Goal: Task Accomplishment & Management: Manage account settings

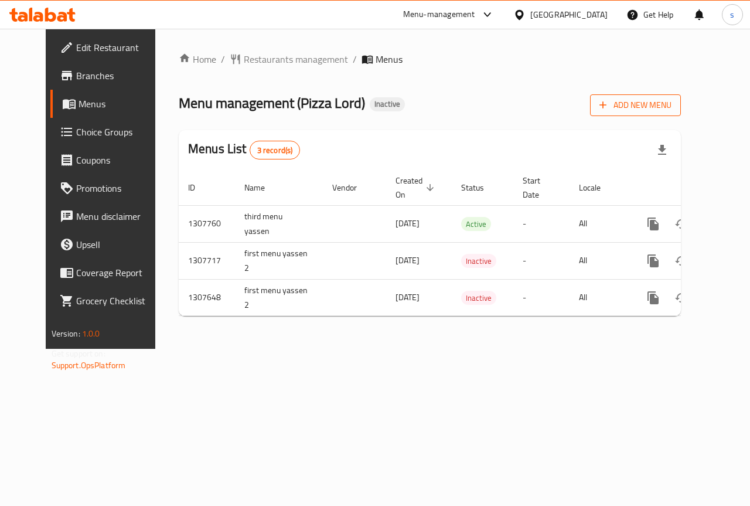
click at [671, 108] on span "Add New Menu" at bounding box center [635, 105] width 72 height 15
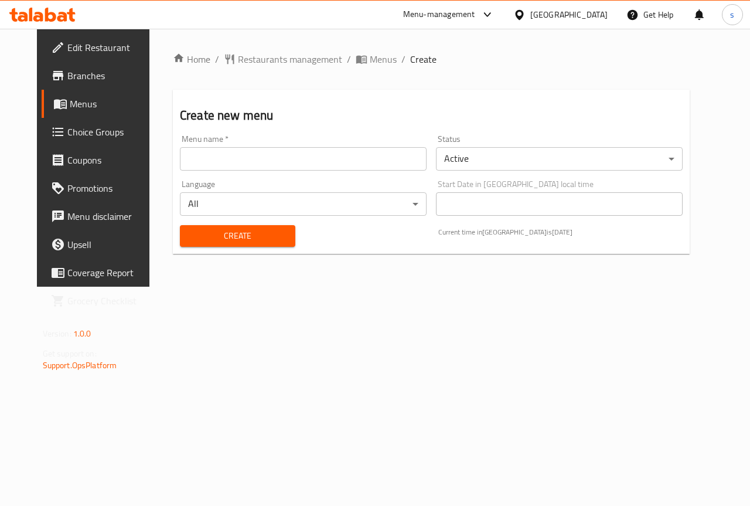
click at [311, 165] on input "text" at bounding box center [303, 158] width 247 height 23
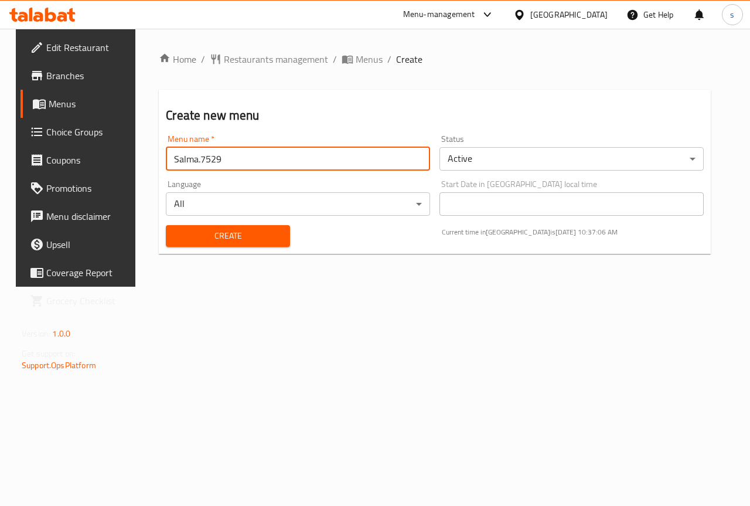
drag, startPoint x: 216, startPoint y: 159, endPoint x: 193, endPoint y: 154, distance: 24.0
click at [193, 154] on input "Salma.7529" at bounding box center [298, 158] width 264 height 23
type input "Salma.first menu"
click at [166, 225] on button "Create" at bounding box center [228, 236] width 124 height 22
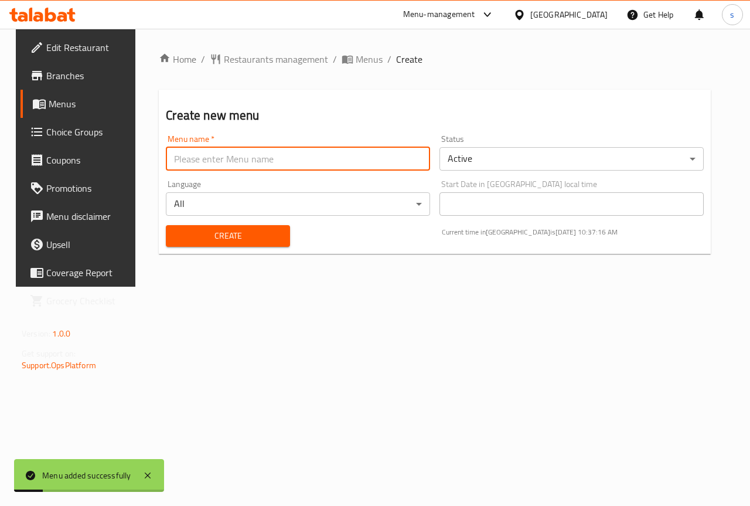
click at [73, 100] on span "Menus" at bounding box center [90, 104] width 83 height 14
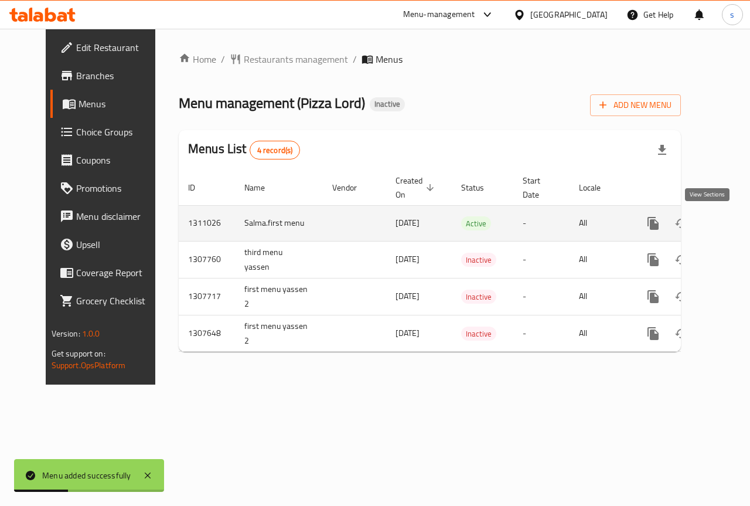
click at [732, 221] on icon "enhanced table" at bounding box center [737, 223] width 11 height 11
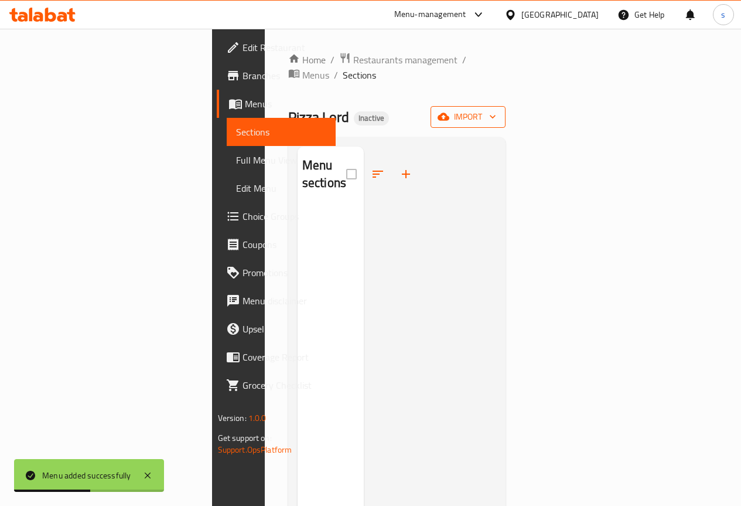
click at [496, 110] on span "import" at bounding box center [468, 117] width 56 height 15
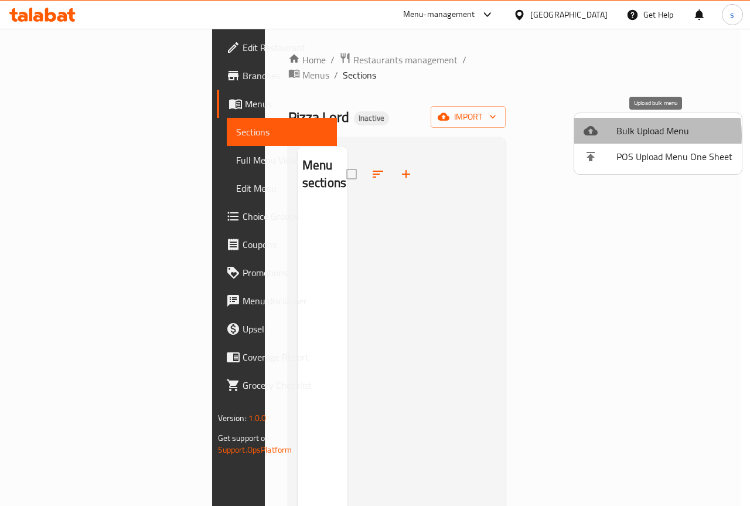
click at [627, 135] on span "Bulk Upload Menu" at bounding box center [674, 131] width 116 height 14
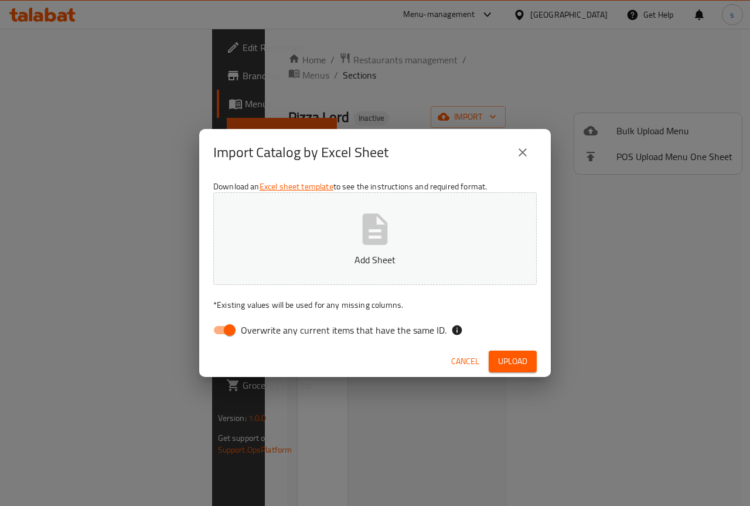
click at [224, 333] on input "Overwrite any current items that have the same ID." at bounding box center [229, 330] width 67 height 22
checkbox input "false"
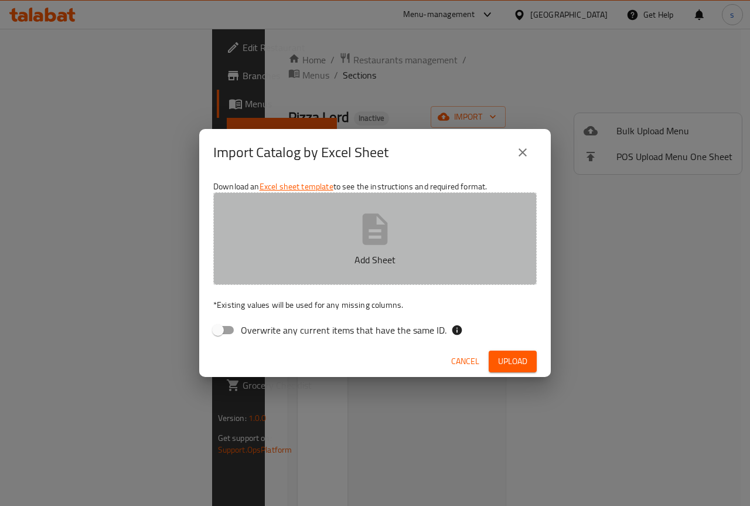
click at [332, 222] on button "Add Sheet" at bounding box center [374, 238] width 323 height 93
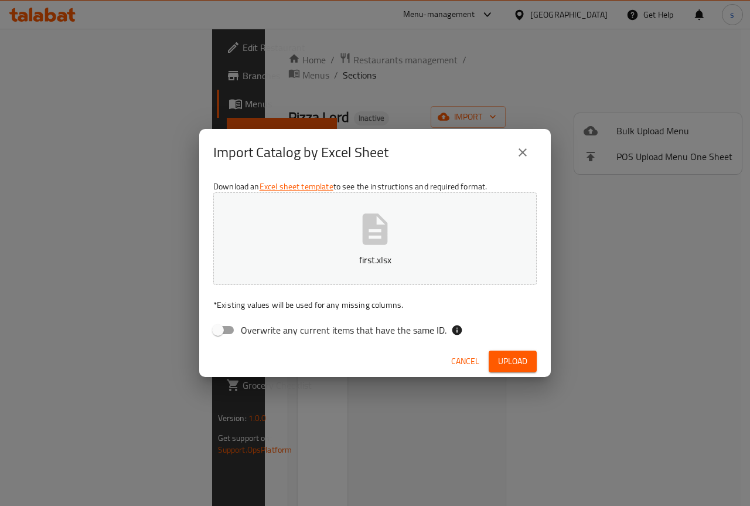
click at [517, 354] on span "Upload" at bounding box center [512, 361] width 29 height 15
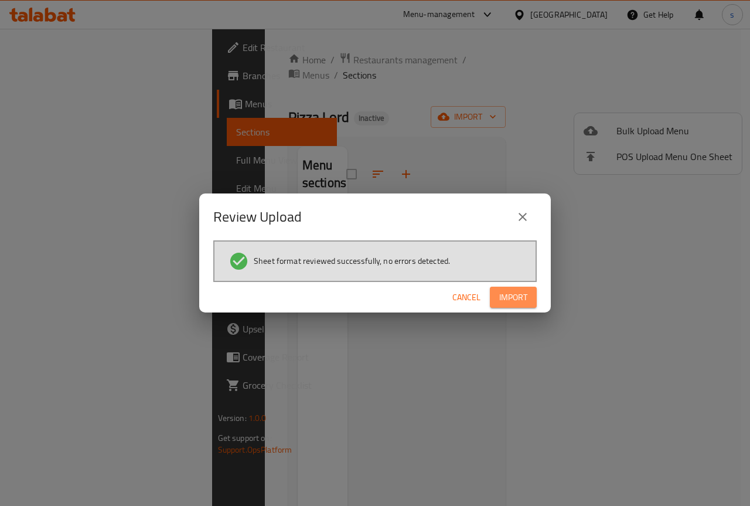
click at [532, 290] on button "Import" at bounding box center [513, 297] width 47 height 22
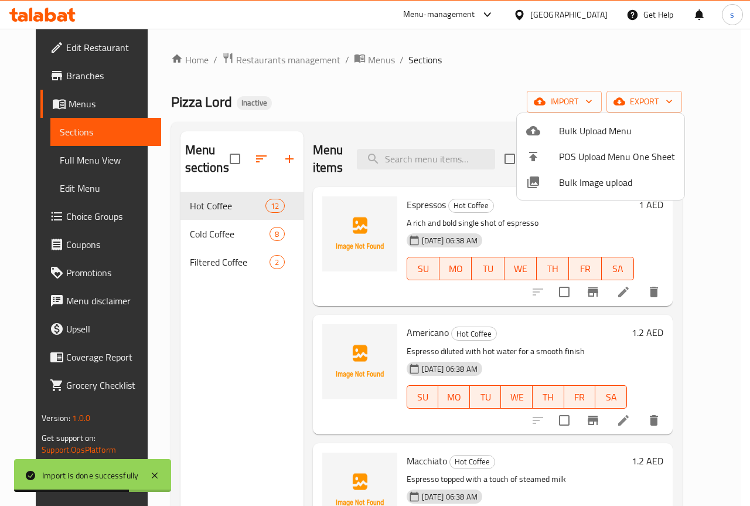
click at [59, 161] on div at bounding box center [375, 253] width 750 height 506
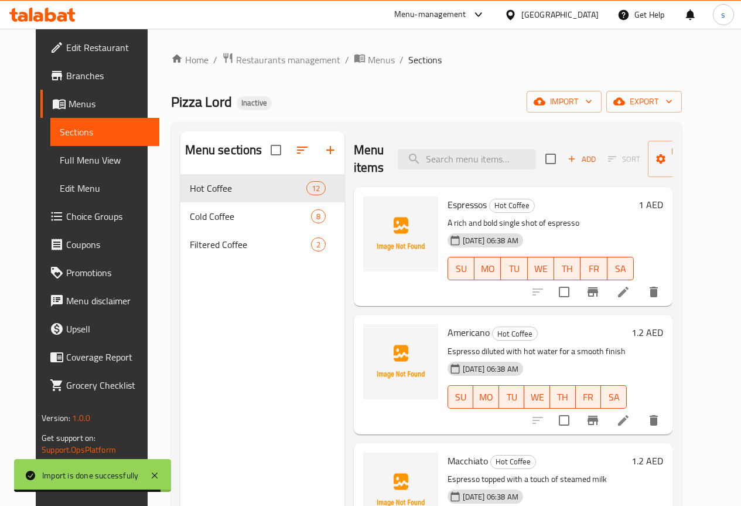
click at [60, 161] on span "Full Menu View" at bounding box center [105, 160] width 90 height 14
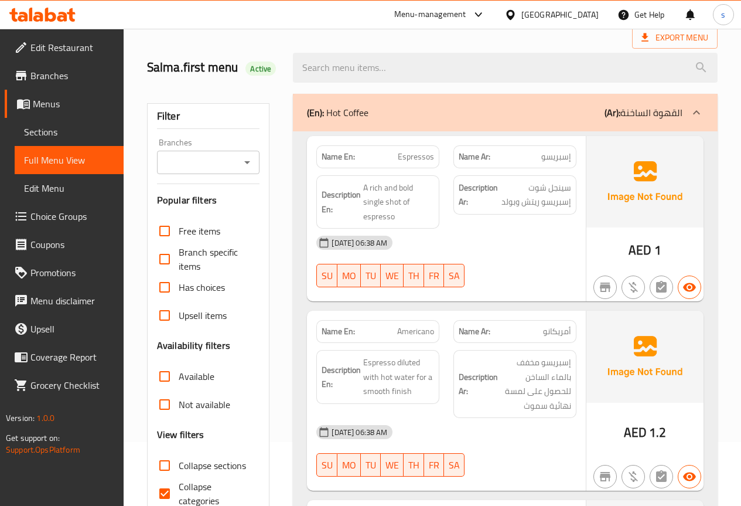
scroll to position [234, 0]
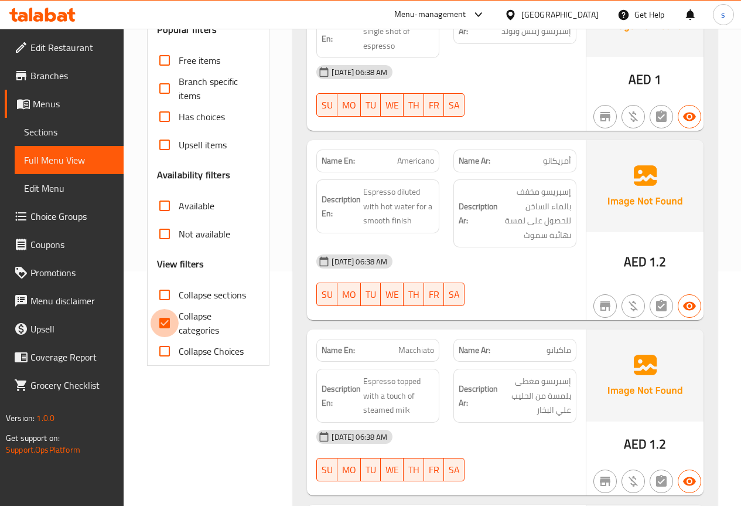
click at [177, 323] on input "Collapse categories" at bounding box center [165, 323] width 28 height 28
checkbox input "false"
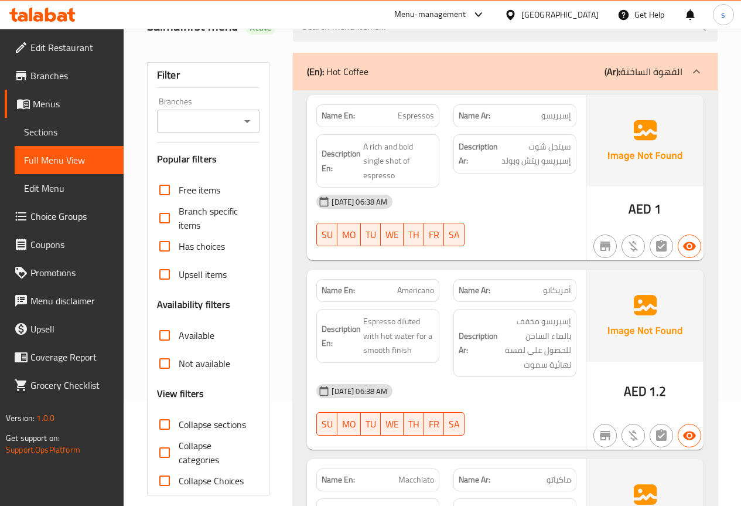
scroll to position [0, 0]
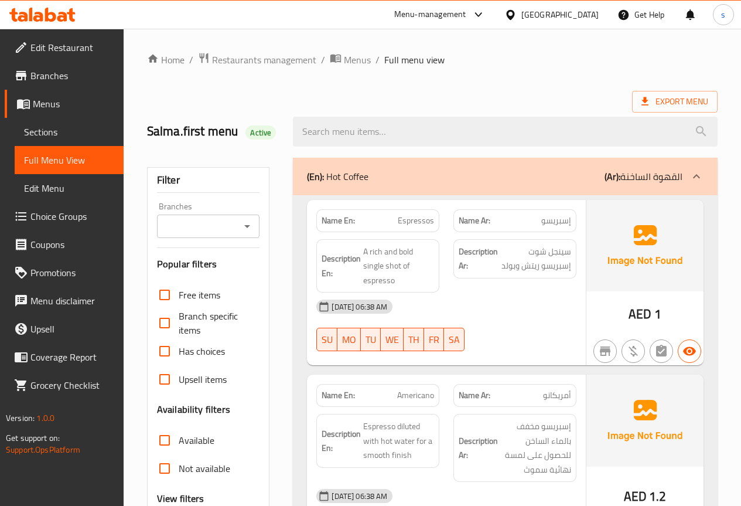
click at [545, 95] on div "Export Menu" at bounding box center [432, 102] width 571 height 22
click at [502, 103] on div "Export Menu" at bounding box center [432, 102] width 571 height 22
click at [489, 96] on div "Export Menu" at bounding box center [432, 102] width 571 height 22
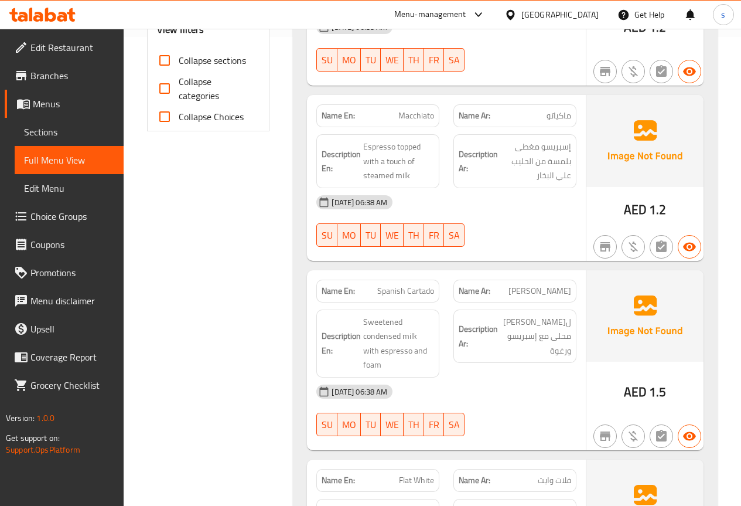
scroll to position [586, 0]
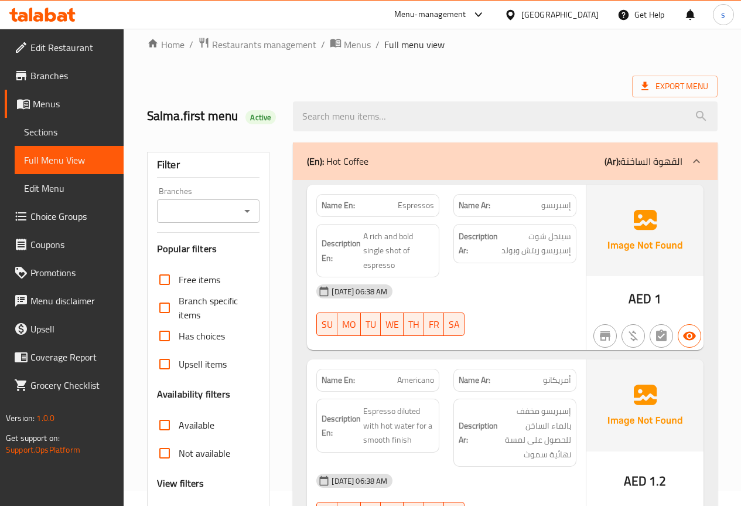
scroll to position [0, 0]
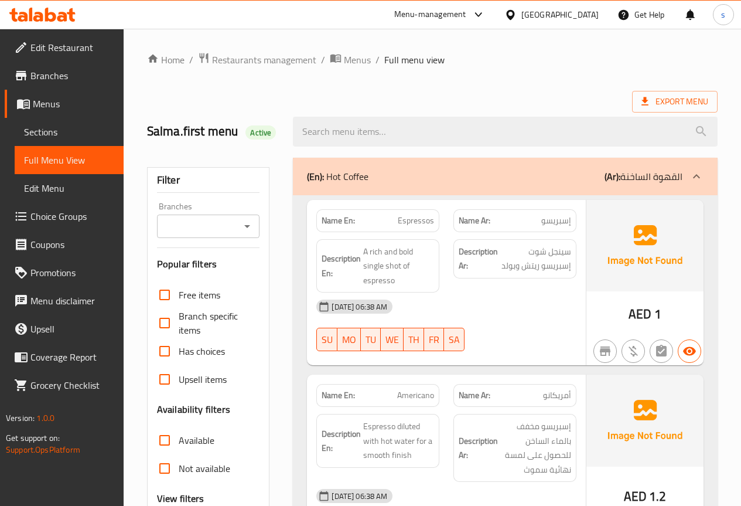
click at [539, 101] on div "Export Menu" at bounding box center [432, 102] width 571 height 22
click at [694, 105] on span "Export Menu" at bounding box center [675, 101] width 67 height 15
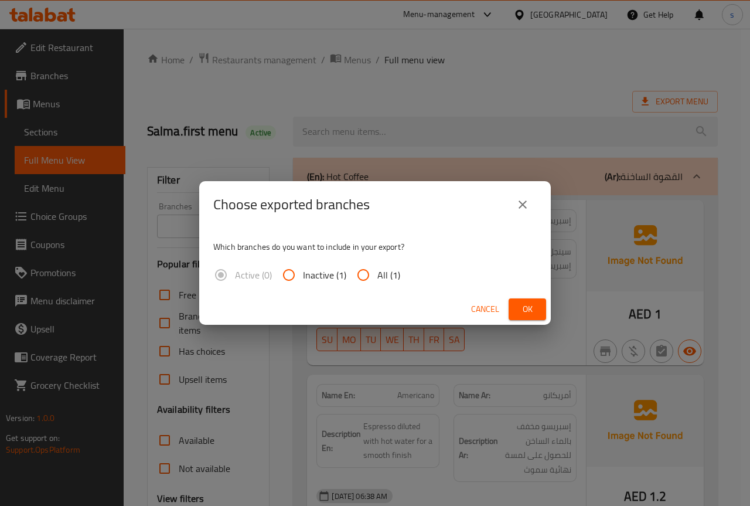
click at [380, 274] on span "All (1)" at bounding box center [388, 275] width 23 height 14
click at [377, 274] on input "All (1)" at bounding box center [363, 275] width 28 height 28
radio input "true"
click at [540, 307] on button "Ok" at bounding box center [527, 309] width 37 height 22
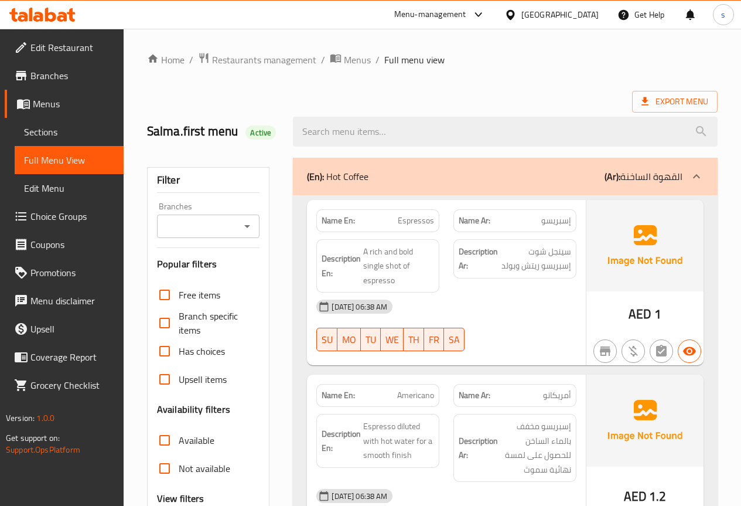
click at [254, 102] on div "Export Menu" at bounding box center [432, 102] width 571 height 22
click at [46, 103] on span "Menus" at bounding box center [73, 104] width 81 height 14
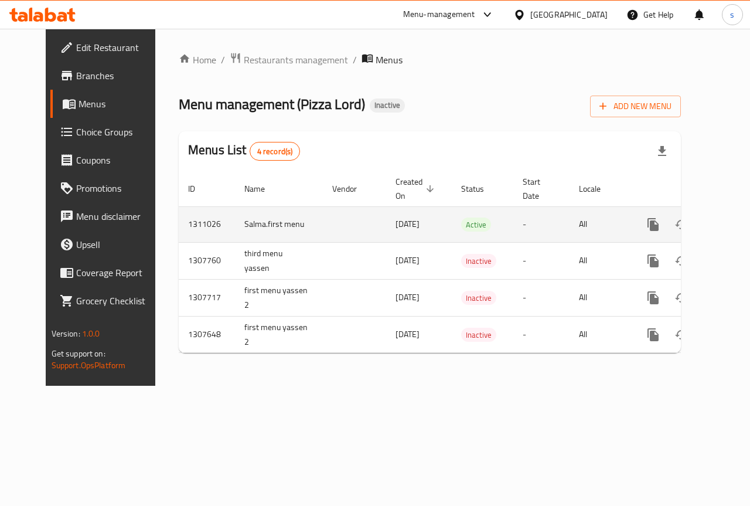
click at [731, 222] on icon "enhanced table" at bounding box center [738, 224] width 14 height 14
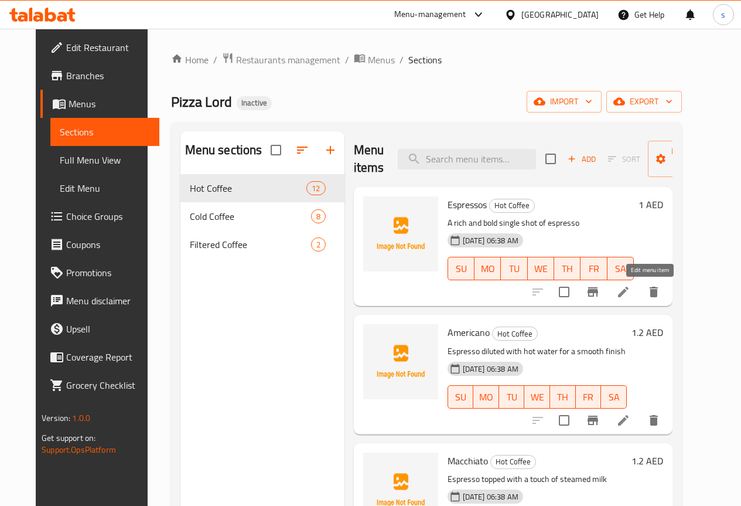
click at [629, 292] on icon at bounding box center [623, 291] width 11 height 11
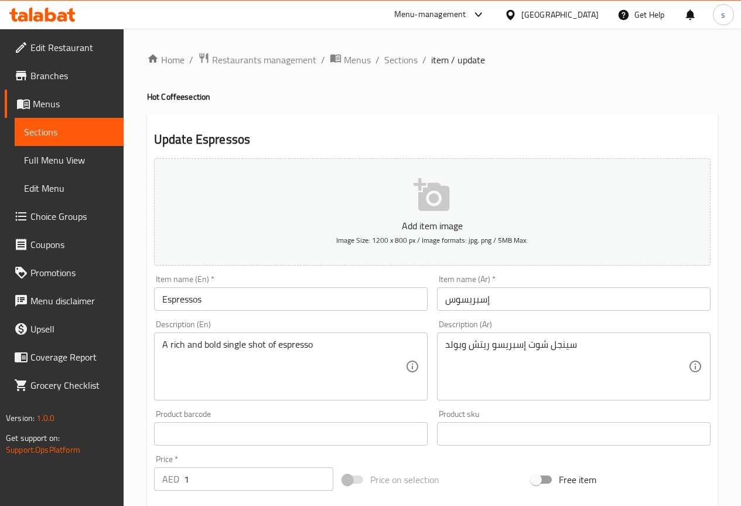
click at [44, 131] on span "Sections" at bounding box center [69, 132] width 90 height 14
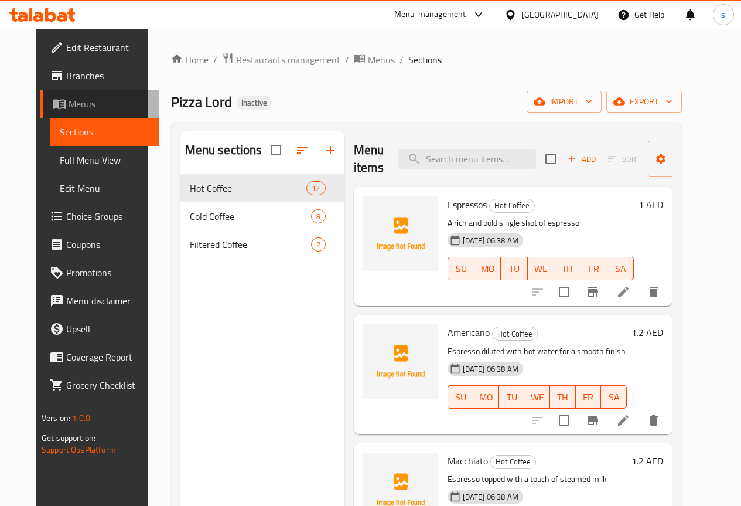
click at [69, 98] on span "Menus" at bounding box center [109, 104] width 81 height 14
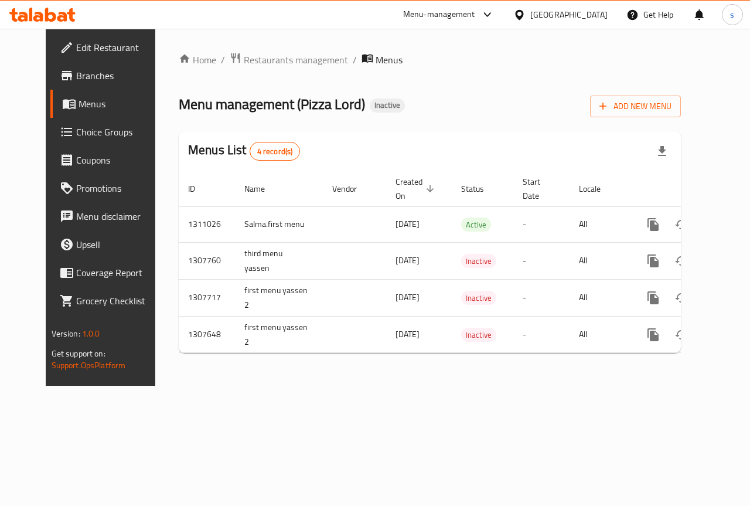
click at [509, 386] on div "Home / Restaurants management / Menus Menu management ( Pizza Lord ) Inactive A…" at bounding box center [429, 207] width 549 height 357
click at [388, 386] on div "Home / Restaurants management / Menus Menu management ( Pizza Lord ) Inactive A…" at bounding box center [429, 207] width 549 height 357
click at [681, 116] on button "Add New Menu" at bounding box center [635, 106] width 91 height 22
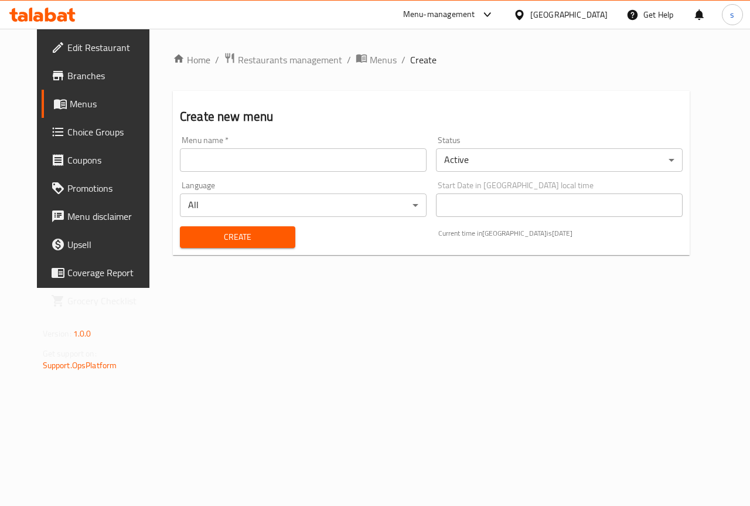
click at [273, 165] on input "text" at bounding box center [303, 159] width 247 height 23
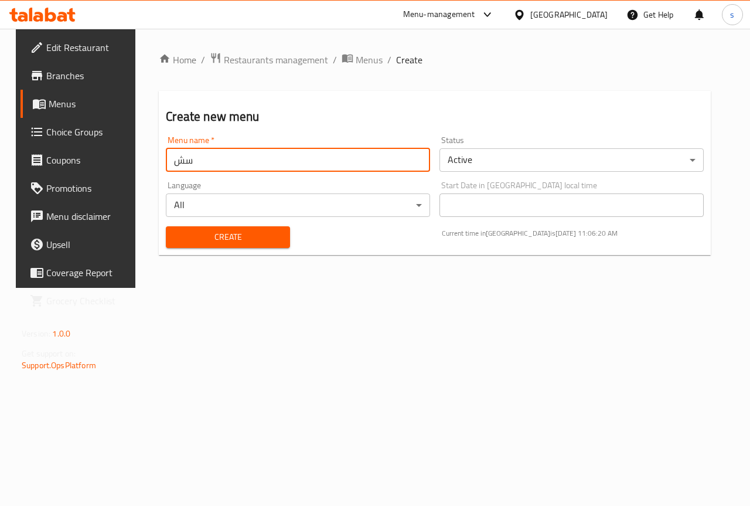
type input "س"
type input "[DOMAIN_NAME]"
click at [166, 226] on button "Create" at bounding box center [228, 237] width 124 height 22
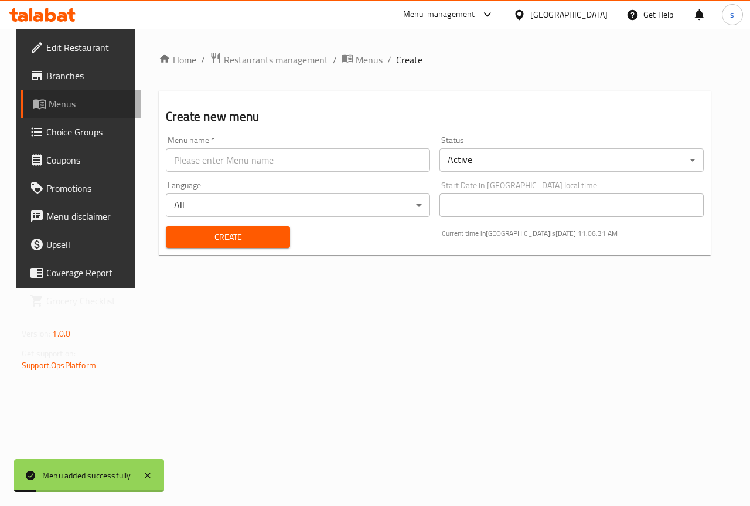
click at [61, 107] on span "Menus" at bounding box center [90, 104] width 83 height 14
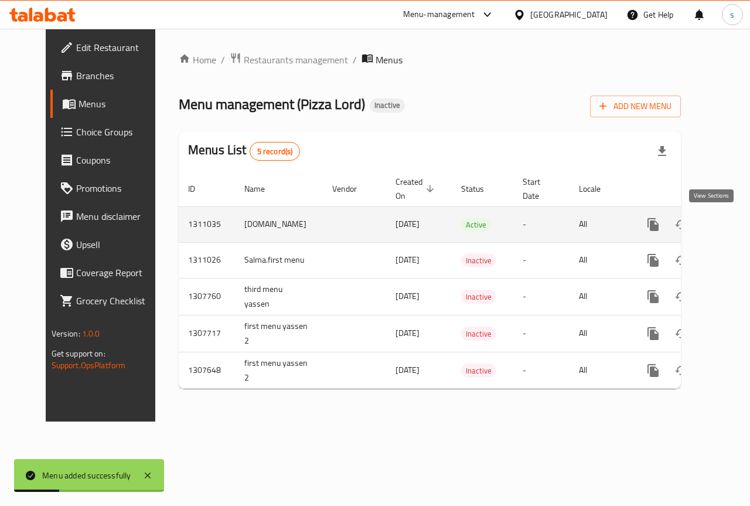
click at [731, 227] on icon "enhanced table" at bounding box center [738, 224] width 14 height 14
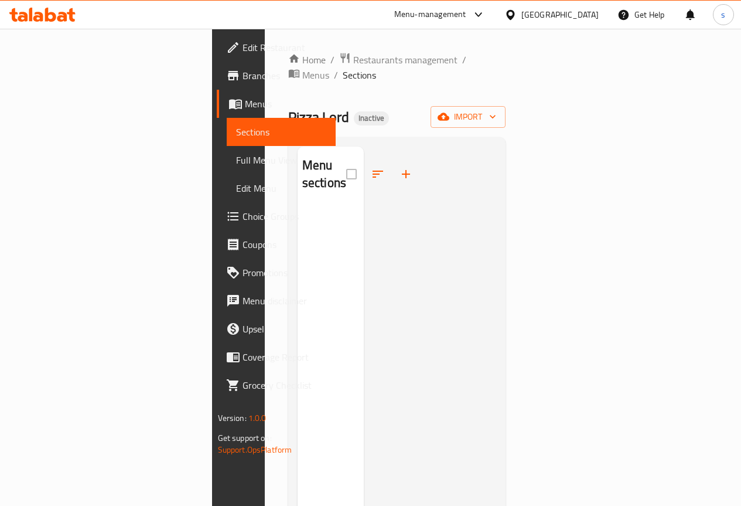
click at [417, 330] on div at bounding box center [430, 399] width 132 height 506
click at [471, 189] on div at bounding box center [430, 399] width 132 height 506
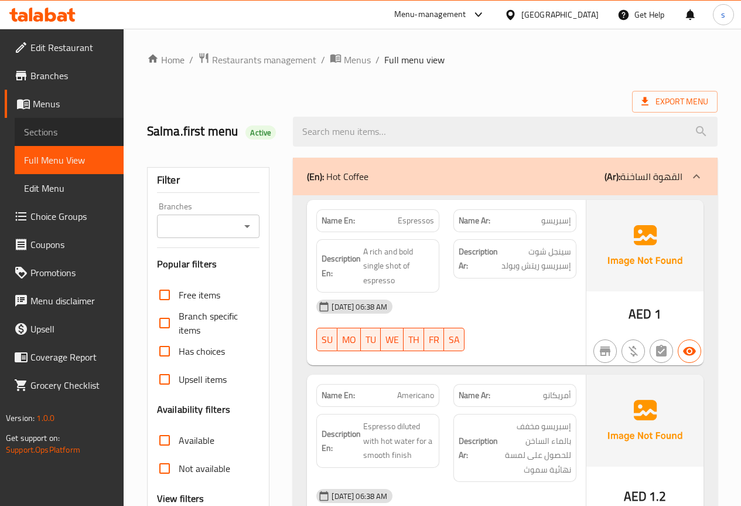
click at [66, 130] on span "Sections" at bounding box center [69, 132] width 90 height 14
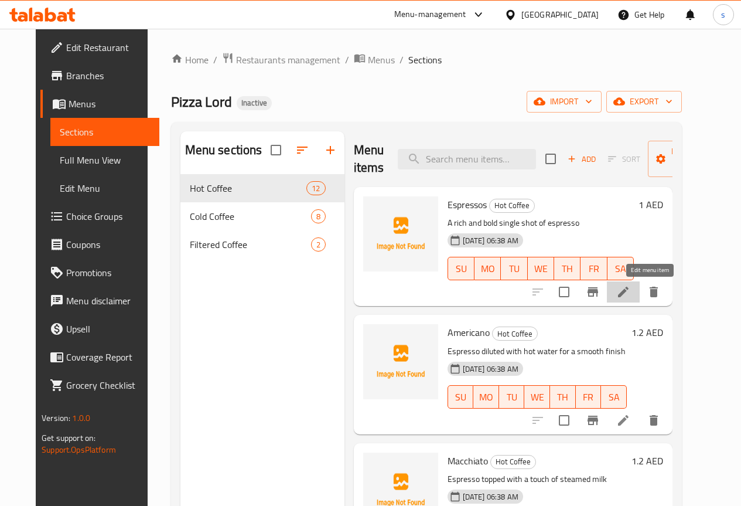
click at [630, 298] on icon at bounding box center [623, 292] width 14 height 14
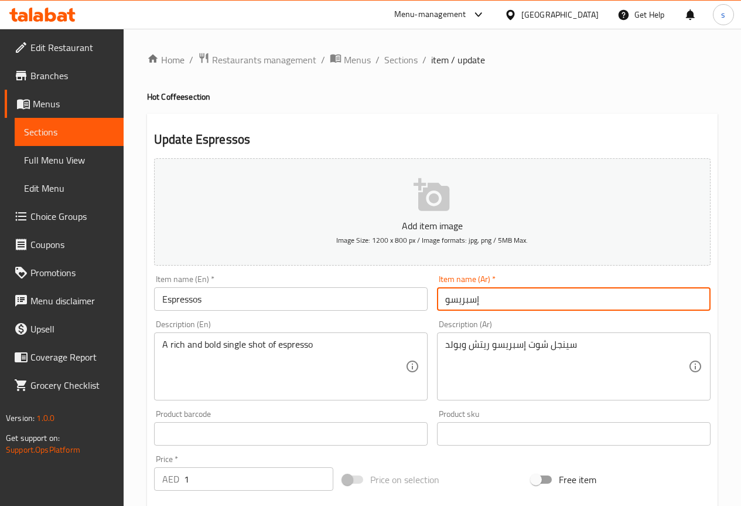
click at [453, 301] on input "إسبريسو" at bounding box center [574, 298] width 274 height 23
click at [444, 302] on input "إسبريسو" at bounding box center [574, 298] width 274 height 23
click at [446, 304] on input "ٍإسبريسو" at bounding box center [574, 298] width 274 height 23
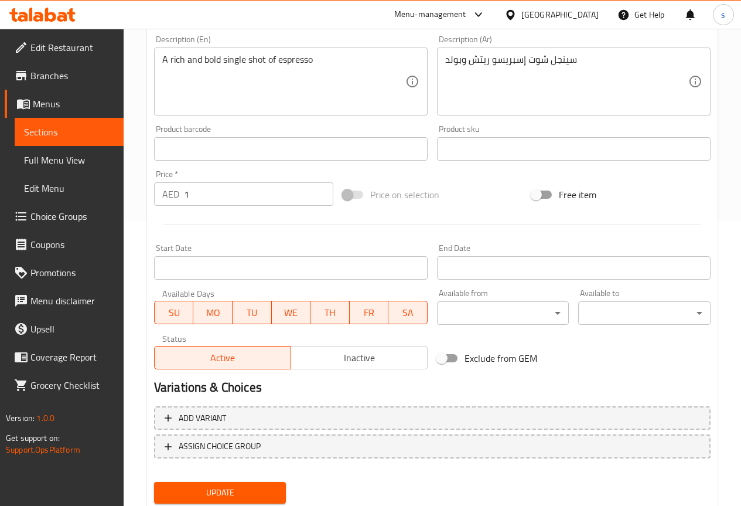
scroll to position [322, 0]
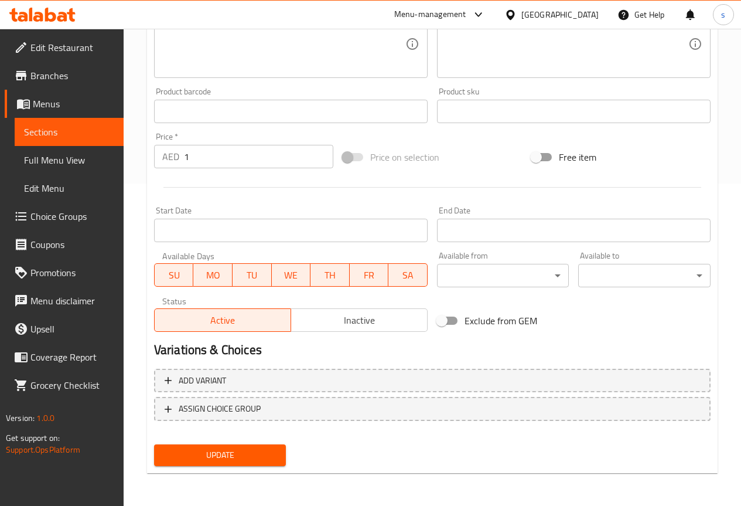
type input "إسبريسوس"
click at [220, 460] on span "Update" at bounding box center [220, 455] width 114 height 15
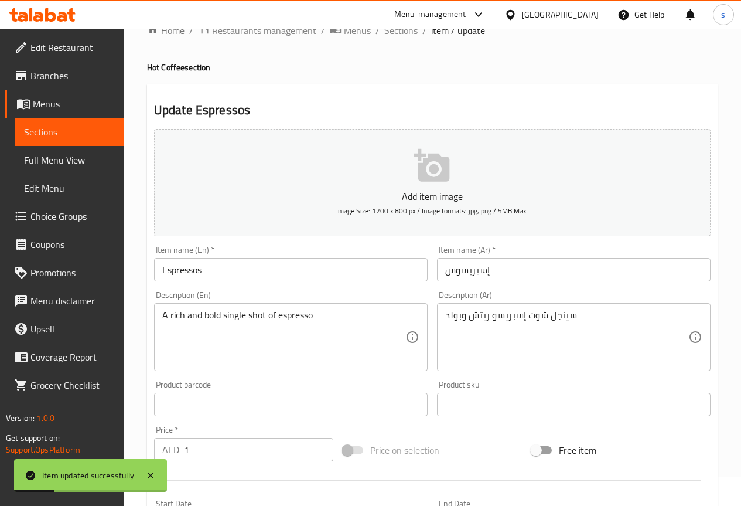
scroll to position [0, 0]
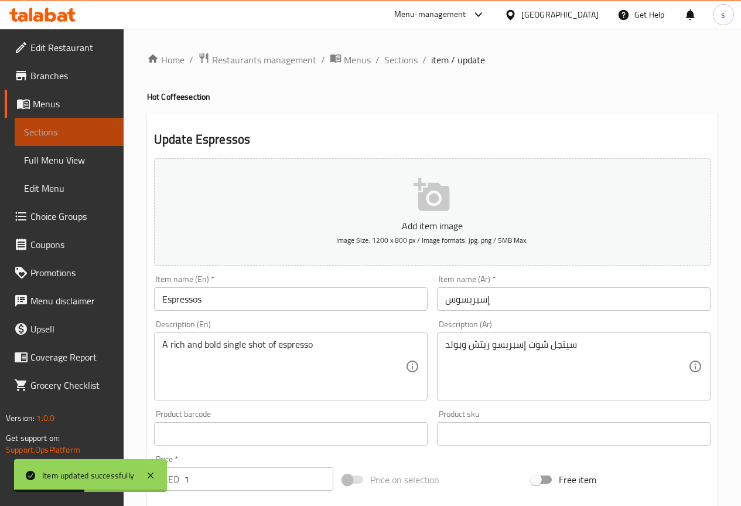
click at [67, 124] on link "Sections" at bounding box center [69, 132] width 109 height 28
